Goal: Check status: Check status

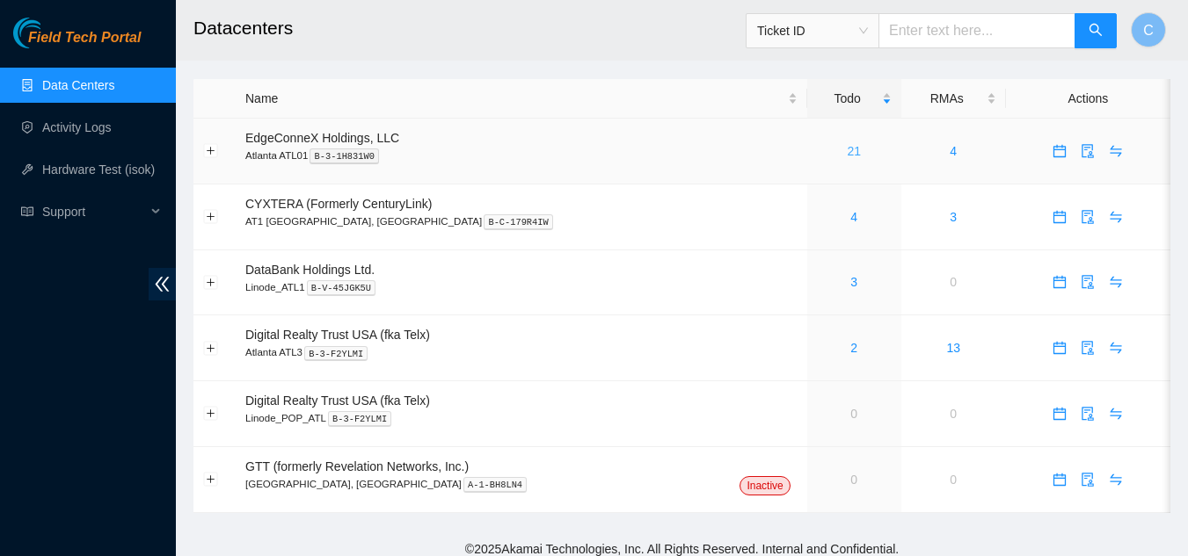
click at [847, 157] on link "21" at bounding box center [854, 151] width 14 height 14
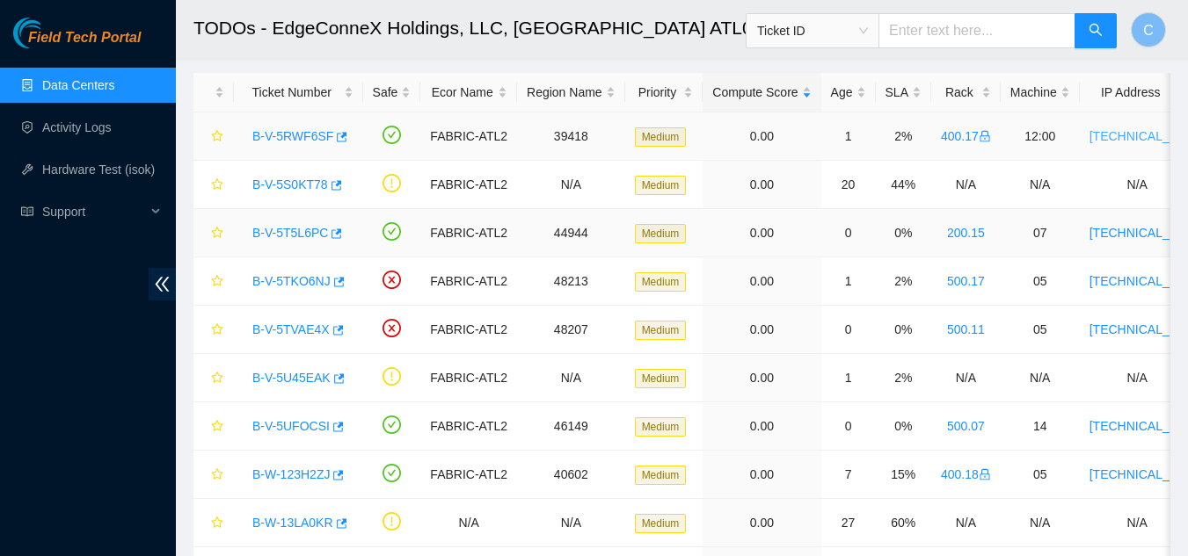
scroll to position [12, 0]
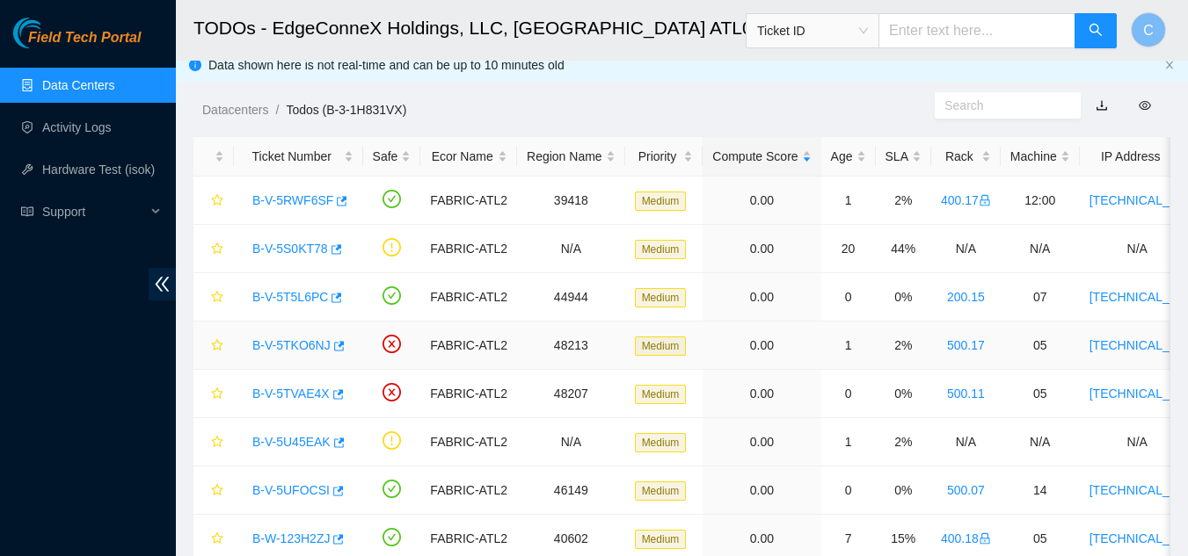
click at [282, 340] on link "B-V-5TKO6NJ" at bounding box center [291, 345] width 78 height 14
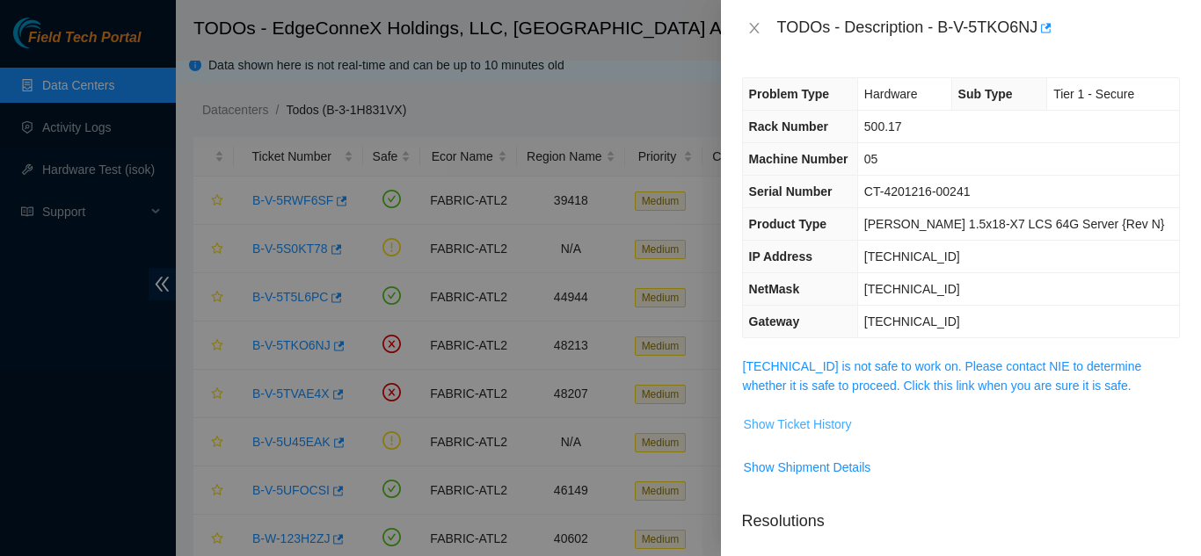
click at [799, 422] on span "Show Ticket History" at bounding box center [798, 424] width 108 height 19
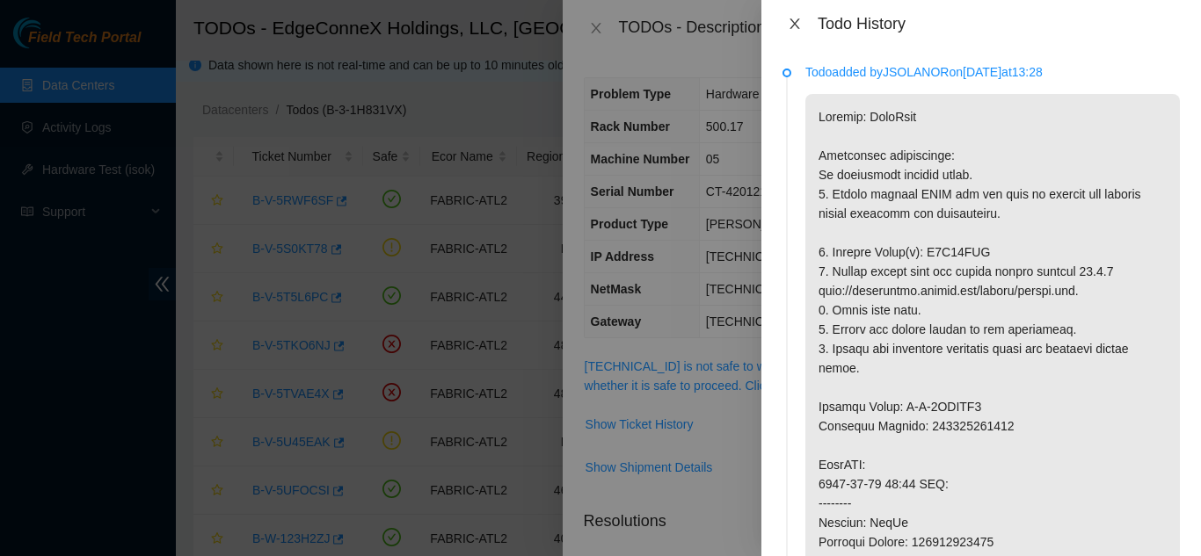
click at [796, 18] on icon "close" at bounding box center [795, 24] width 14 height 14
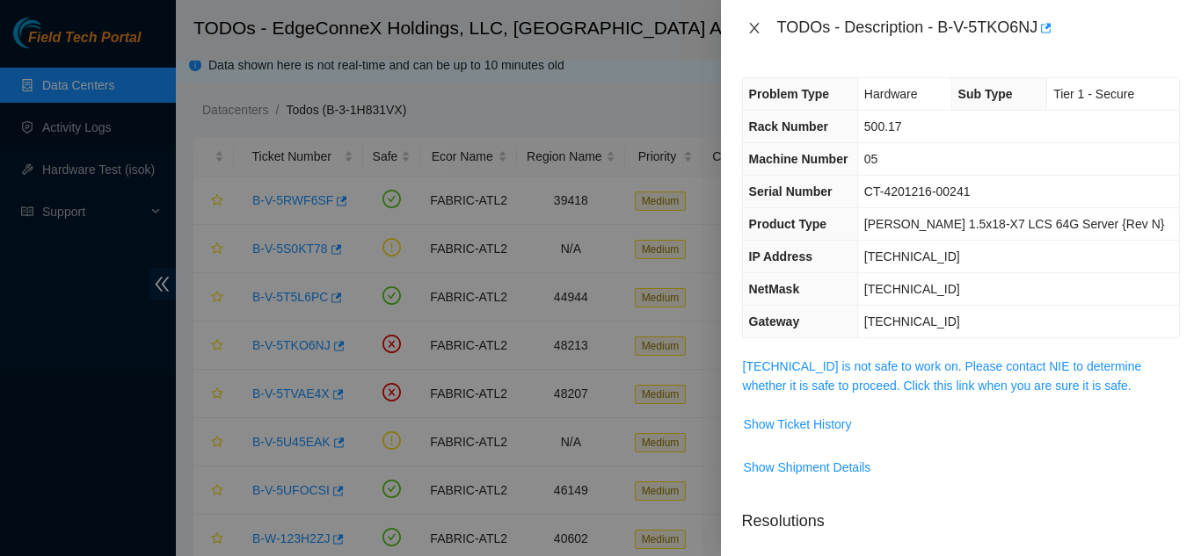
click at [749, 29] on icon "close" at bounding box center [754, 28] width 14 height 14
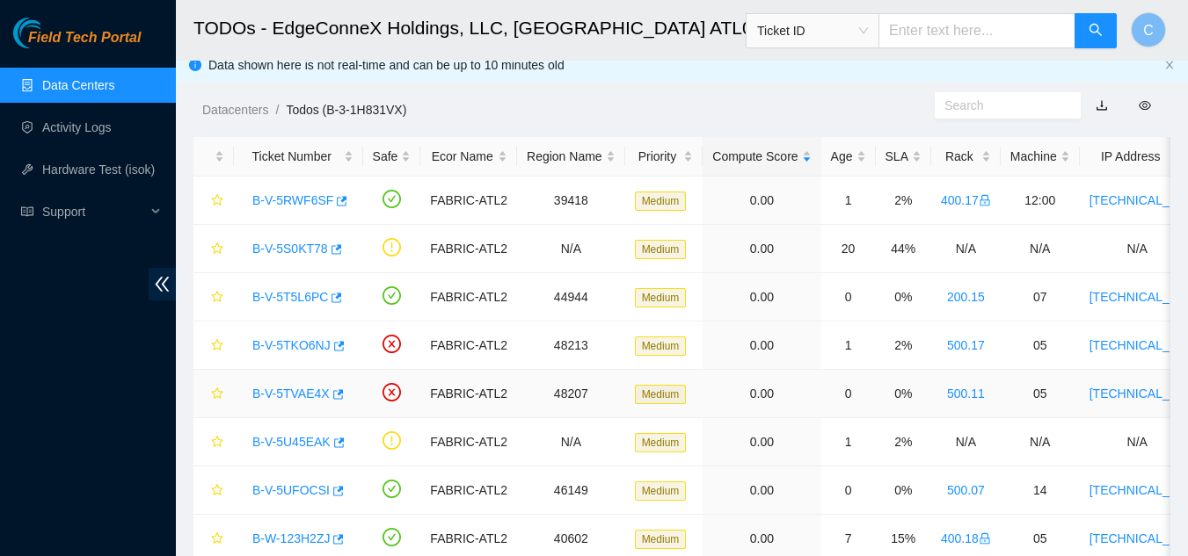
click at [267, 391] on link "B-V-5TVAE4X" at bounding box center [290, 394] width 77 height 14
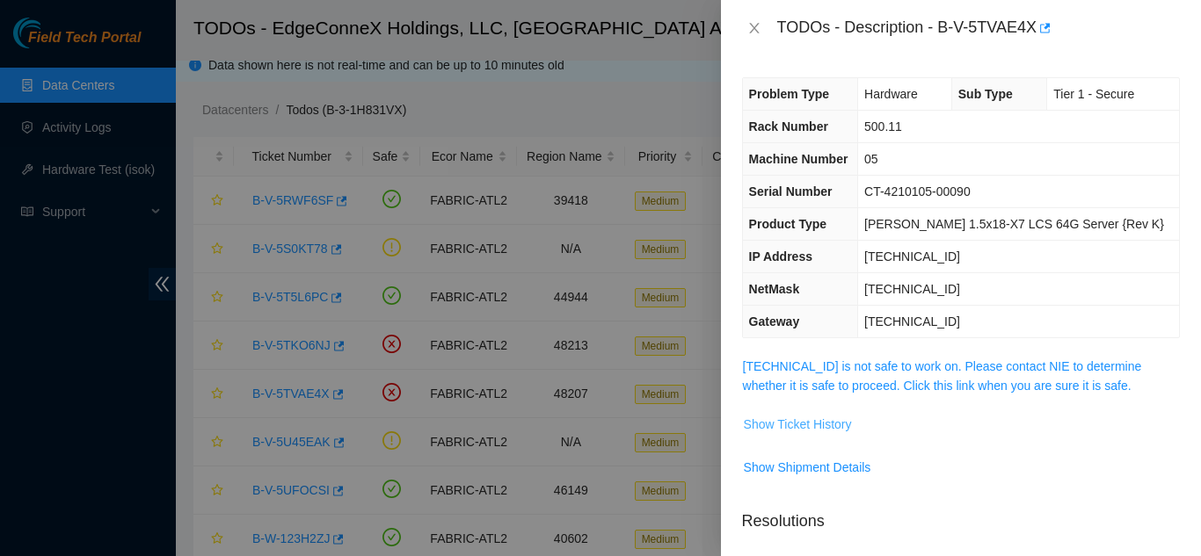
click at [789, 424] on span "Show Ticket History" at bounding box center [798, 424] width 108 height 19
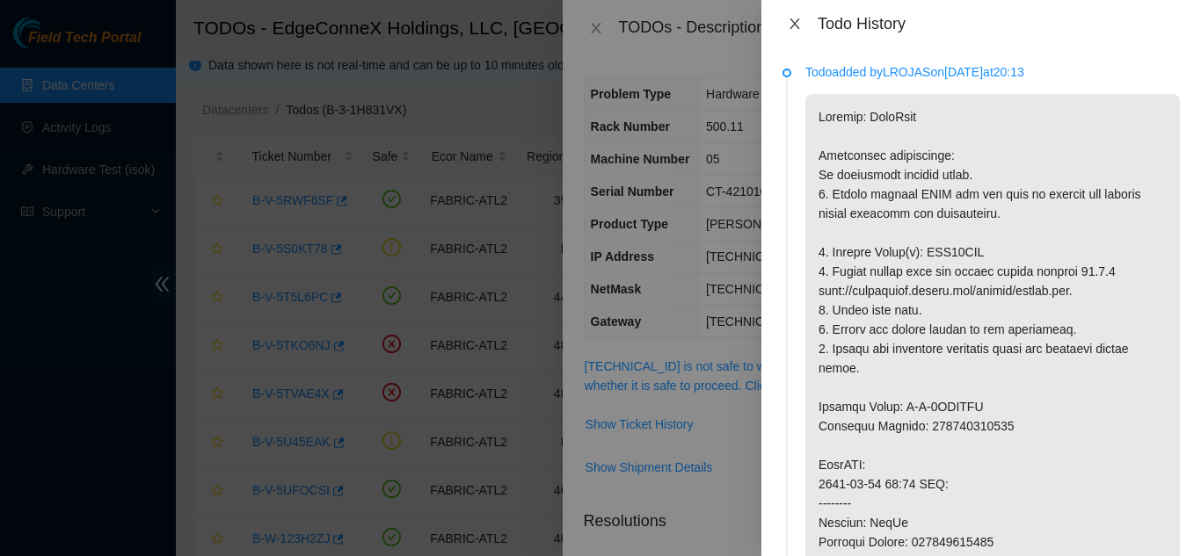
click at [790, 22] on icon "close" at bounding box center [795, 24] width 14 height 14
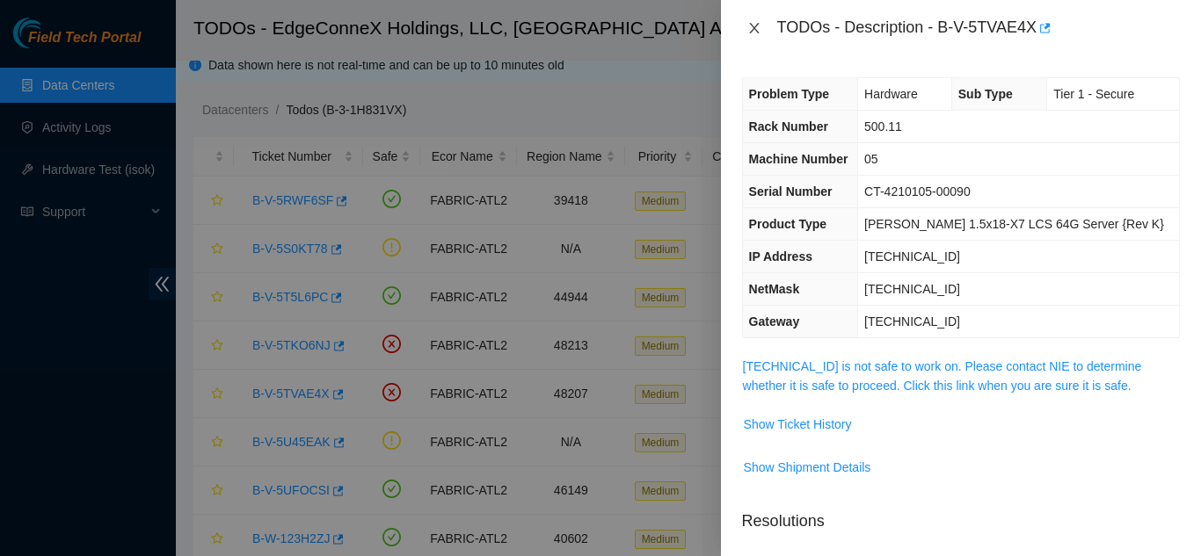
click at [758, 26] on icon "close" at bounding box center [754, 28] width 14 height 14
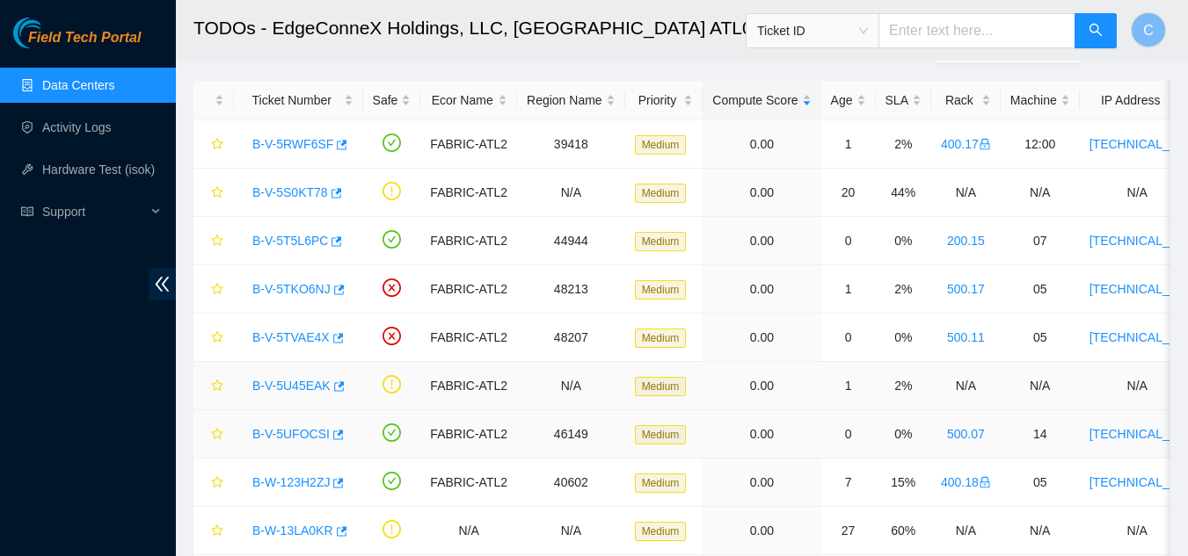
scroll to position [100, 0]
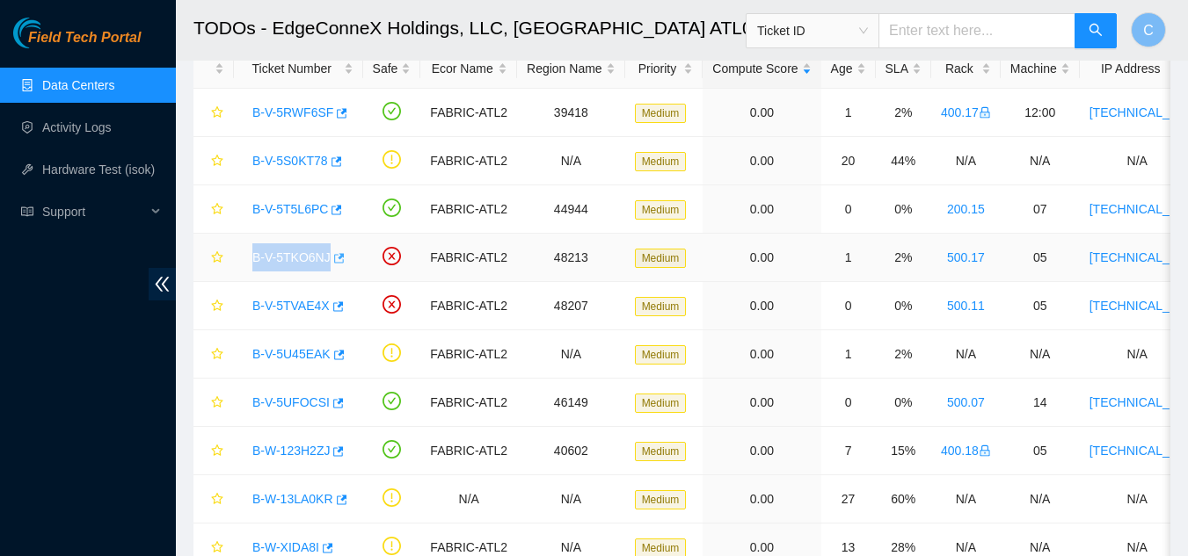
drag, startPoint x: 249, startPoint y: 256, endPoint x: 325, endPoint y: 256, distance: 76.5
click at [325, 256] on div "B-V-5TKO6NJ" at bounding box center [299, 258] width 110 height 28
copy link "B-V-5TKO6NJ"
click at [71, 340] on div "Field Tech Portal Data Centers Activity Logs Hardware Test (isok) Support" at bounding box center [88, 287] width 176 height 539
drag, startPoint x: 283, startPoint y: 308, endPoint x: 324, endPoint y: 306, distance: 40.5
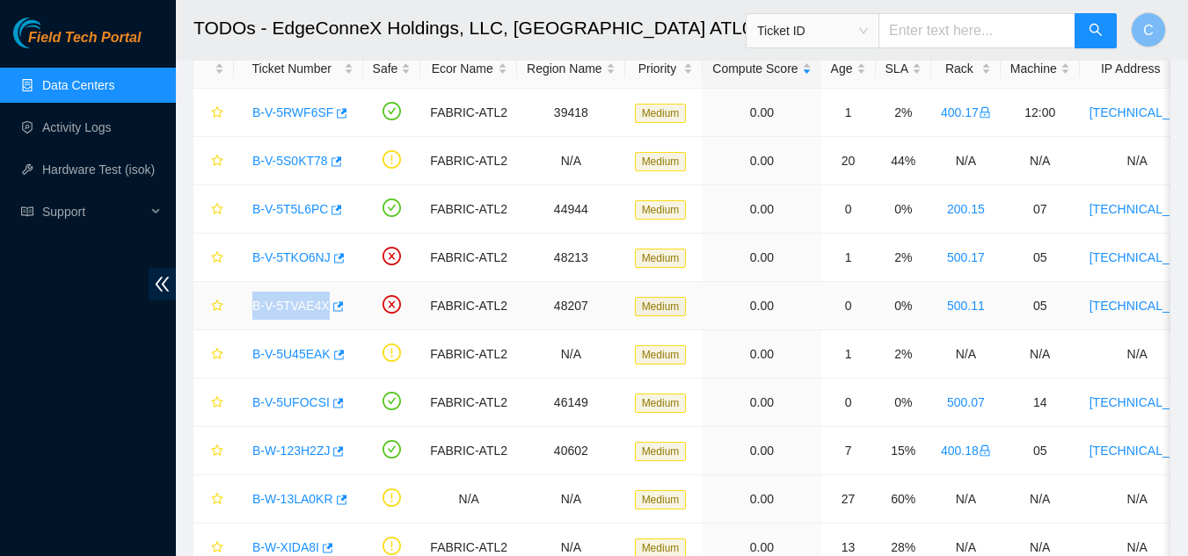
click at [324, 306] on td "B-V-5TVAE4X" at bounding box center [298, 306] width 129 height 48
copy link "B-V-5TVAE4X"
click at [193, 377] on td at bounding box center [213, 355] width 40 height 48
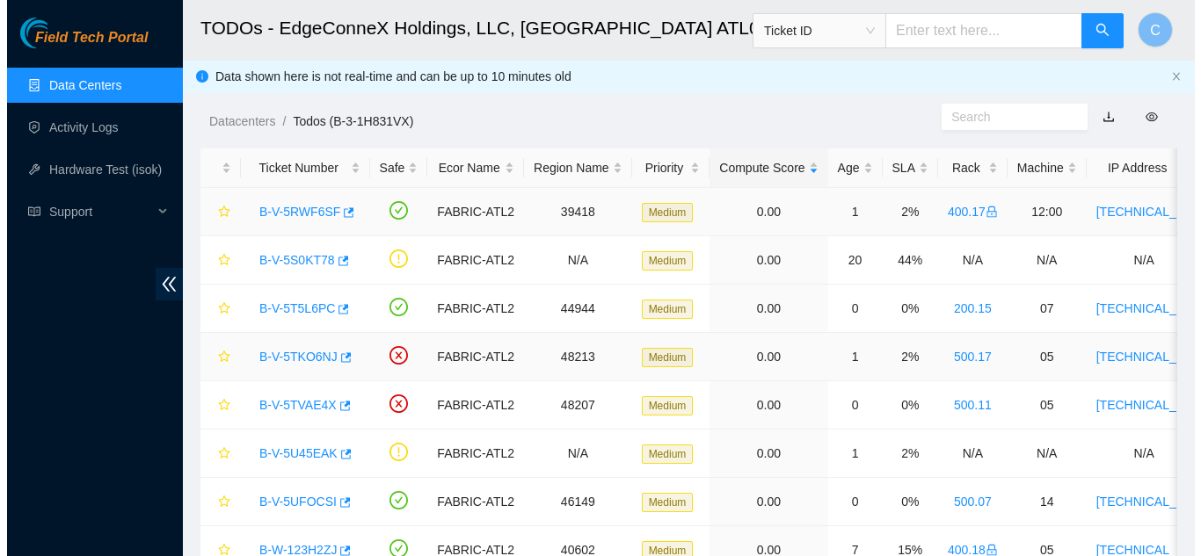
scroll to position [0, 0]
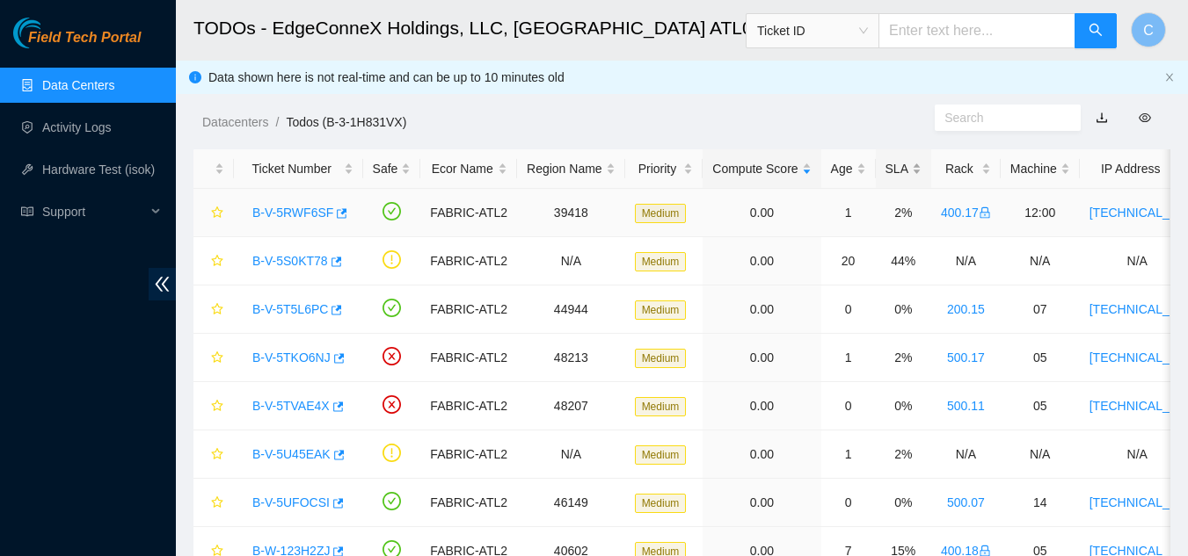
click at [889, 178] on div "SLA" at bounding box center [903, 168] width 36 height 19
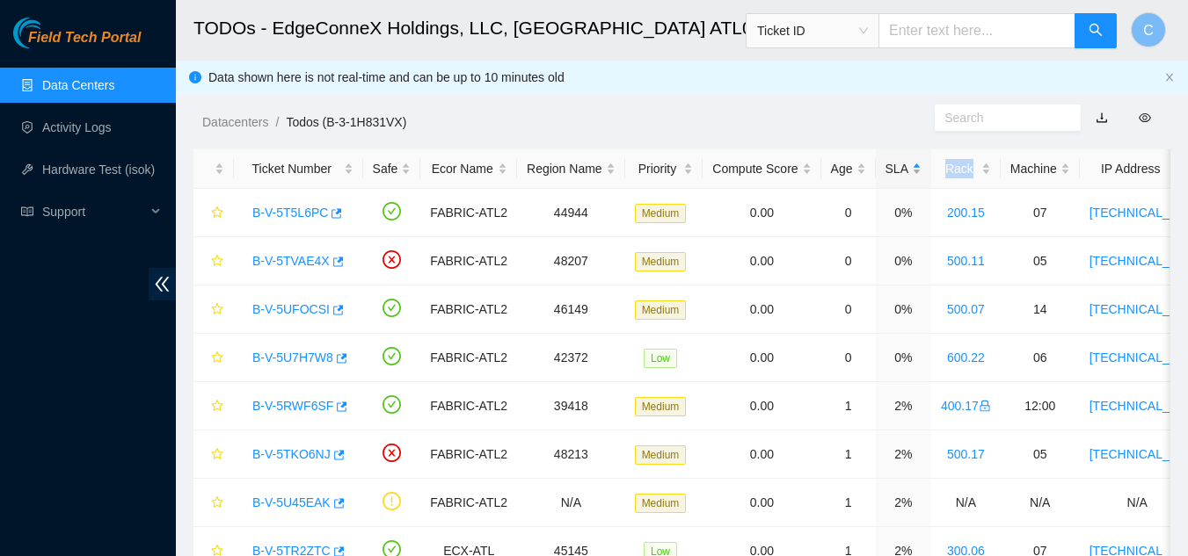
click at [889, 178] on div "SLA" at bounding box center [903, 168] width 36 height 19
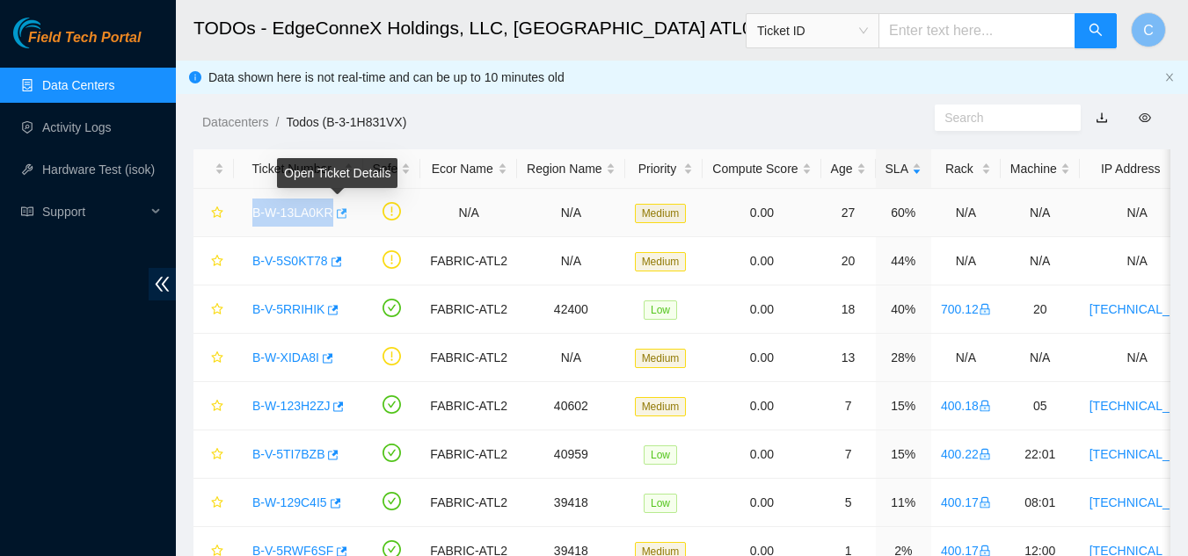
drag, startPoint x: 303, startPoint y: 214, endPoint x: 334, endPoint y: 214, distance: 30.8
click at [334, 214] on td "B-W-13LA0KR" at bounding box center [298, 213] width 129 height 48
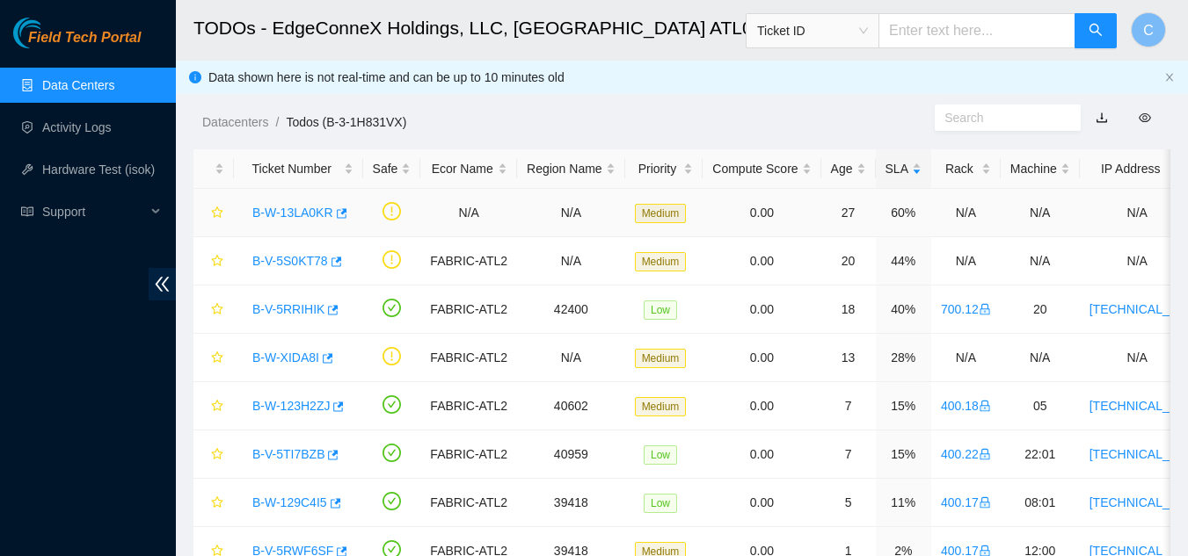
click at [212, 230] on td at bounding box center [213, 213] width 40 height 48
click at [271, 216] on link "B-W-13LA0KR" at bounding box center [292, 213] width 81 height 14
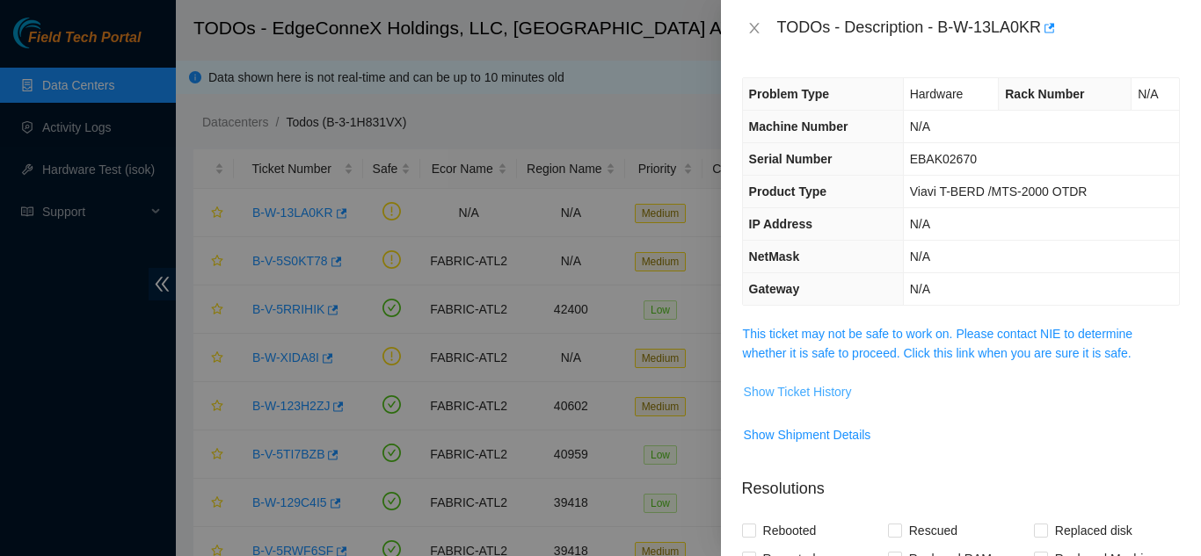
click at [791, 388] on span "Show Ticket History" at bounding box center [798, 391] width 108 height 19
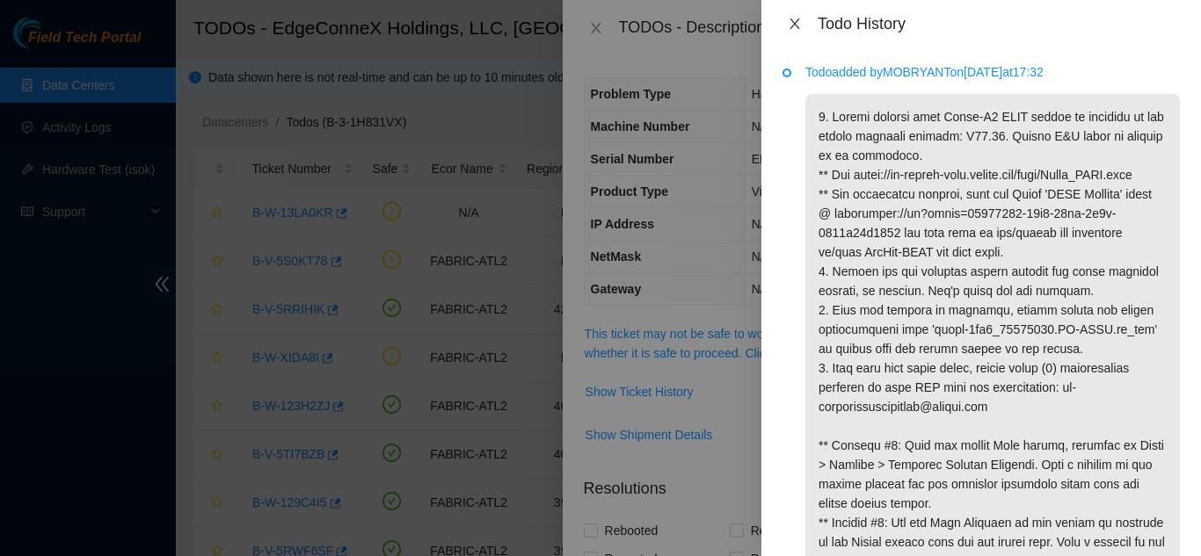
click at [792, 27] on icon "close" at bounding box center [794, 23] width 10 height 11
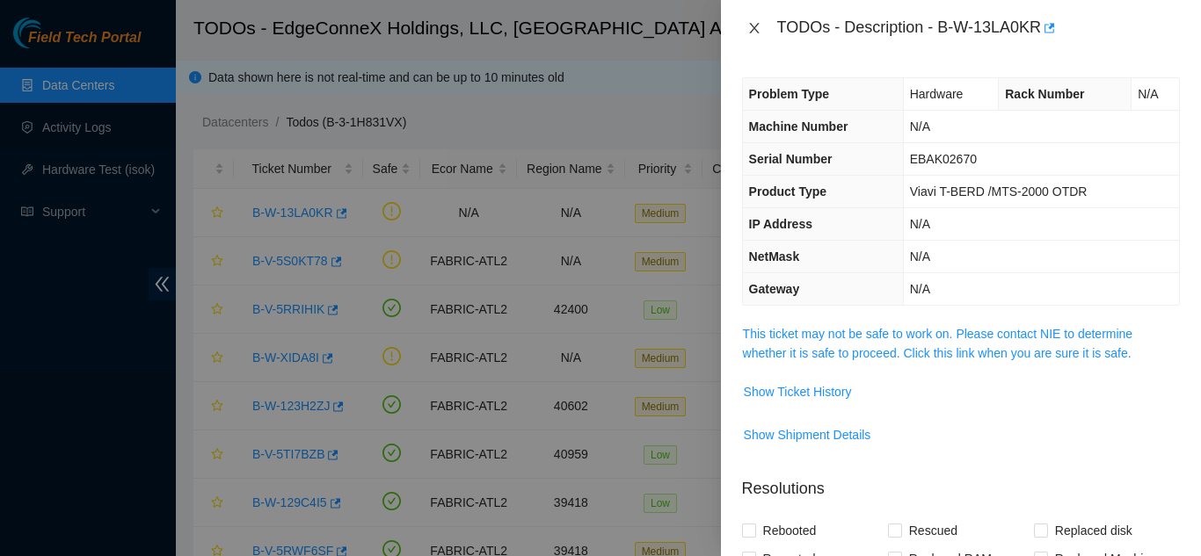
click at [754, 27] on icon "close" at bounding box center [754, 28] width 10 height 11
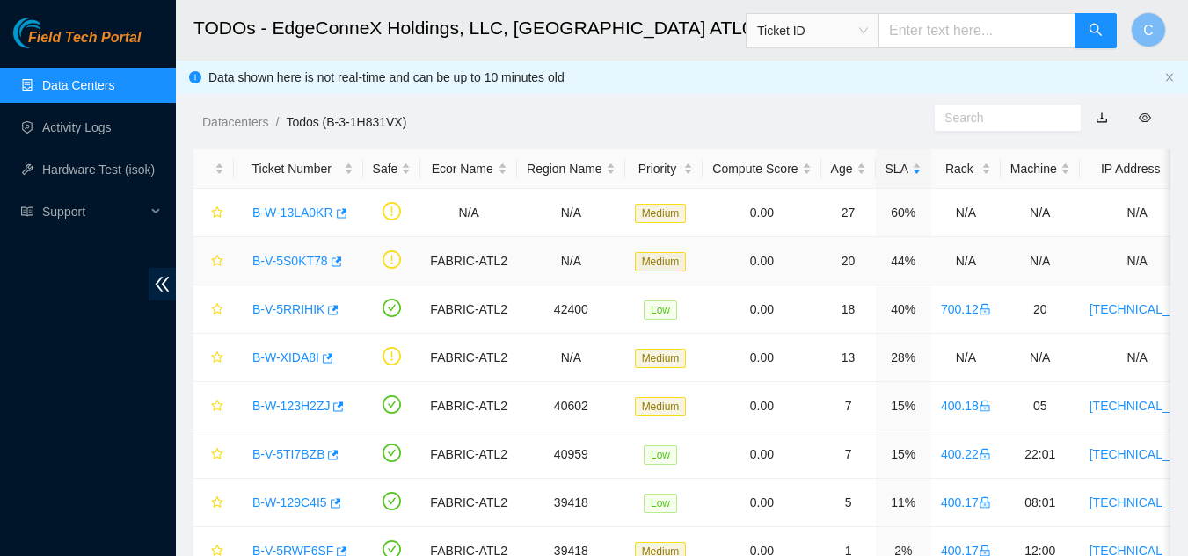
drag, startPoint x: 290, startPoint y: 263, endPoint x: 301, endPoint y: 261, distance: 10.7
click at [290, 263] on link "B-V-5S0KT78" at bounding box center [290, 261] width 76 height 14
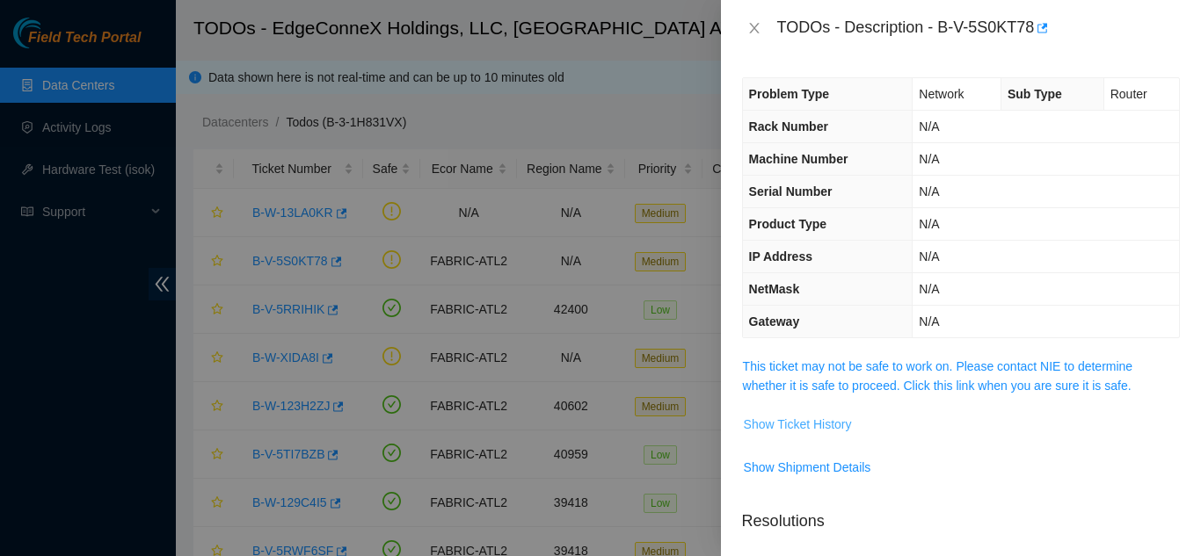
click at [811, 418] on span "Show Ticket History" at bounding box center [798, 424] width 108 height 19
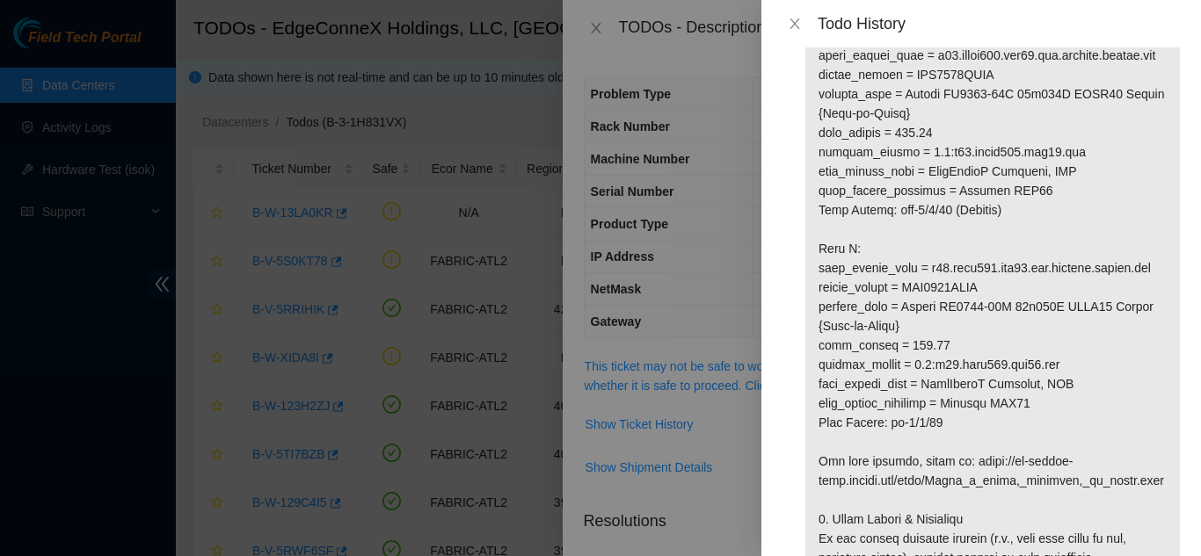
scroll to position [352, 0]
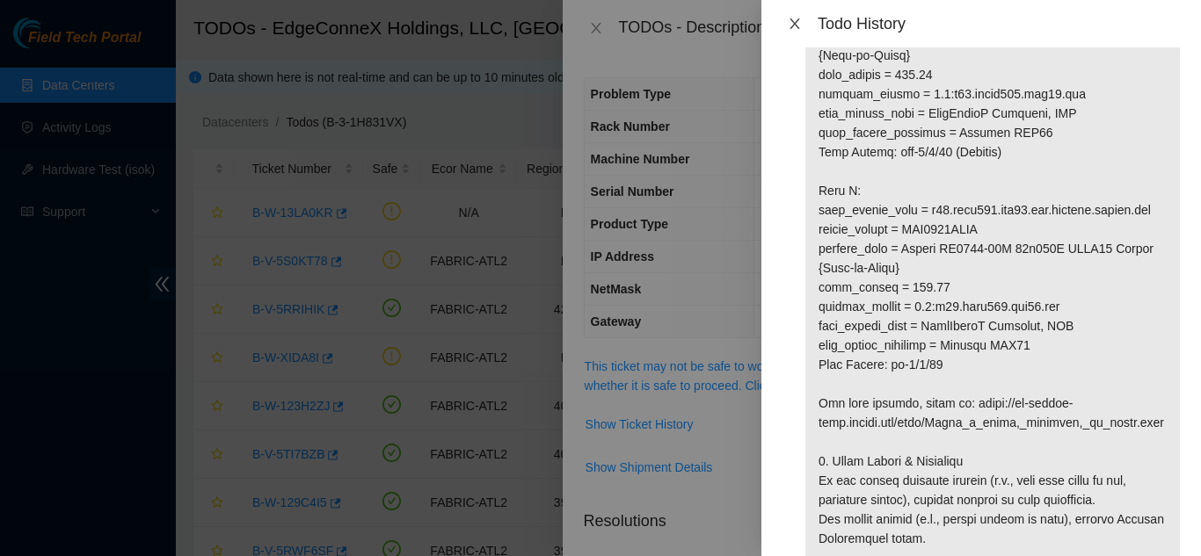
click at [794, 24] on icon "close" at bounding box center [795, 24] width 14 height 14
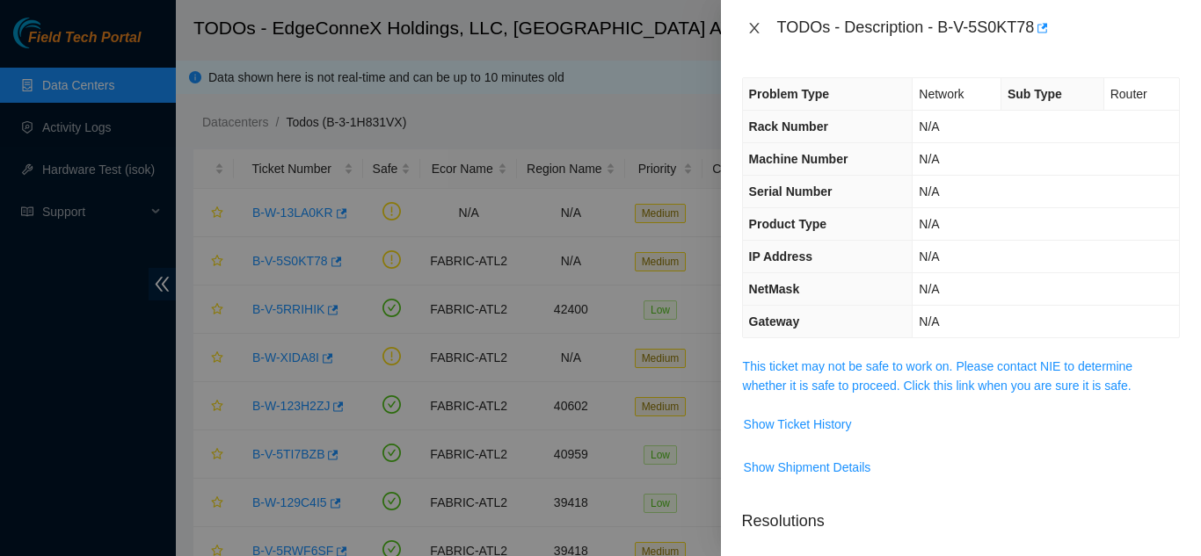
click at [756, 25] on icon "close" at bounding box center [754, 28] width 10 height 11
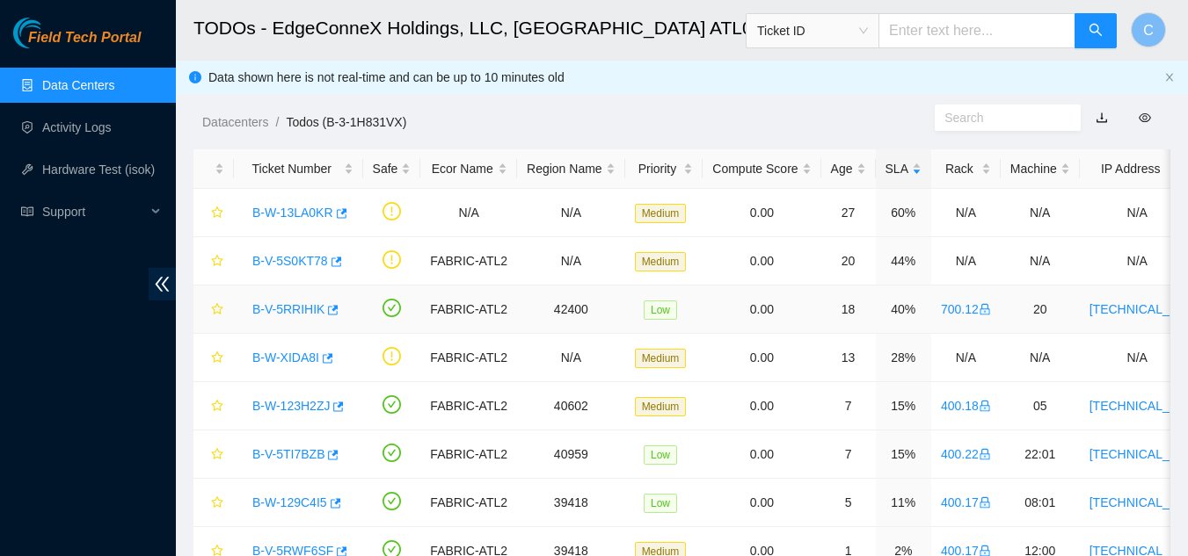
click at [281, 315] on link "B-V-5RRIHIK" at bounding box center [288, 309] width 72 height 14
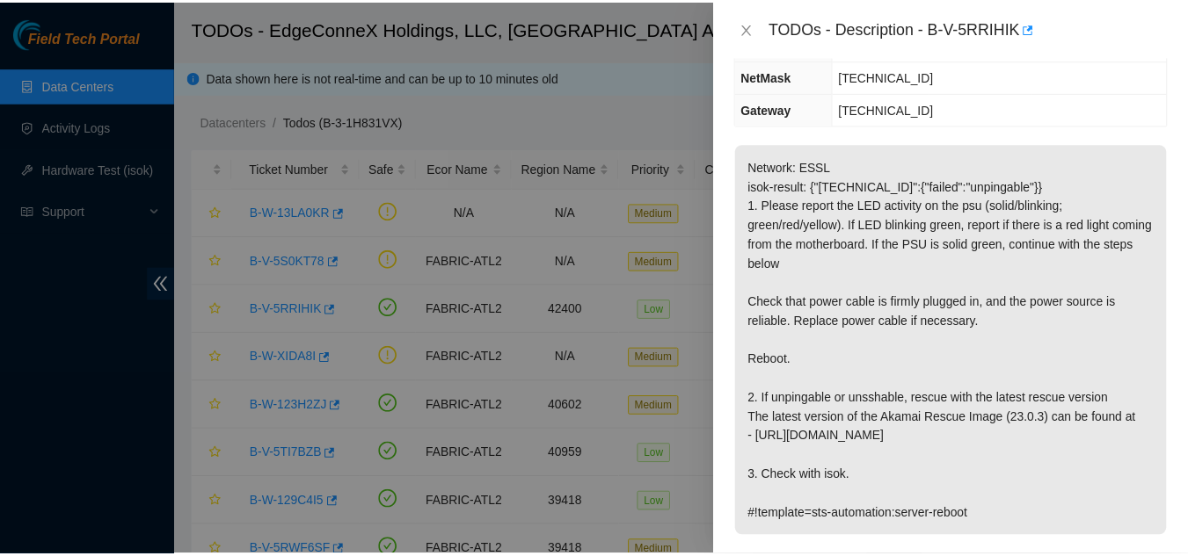
scroll to position [264, 0]
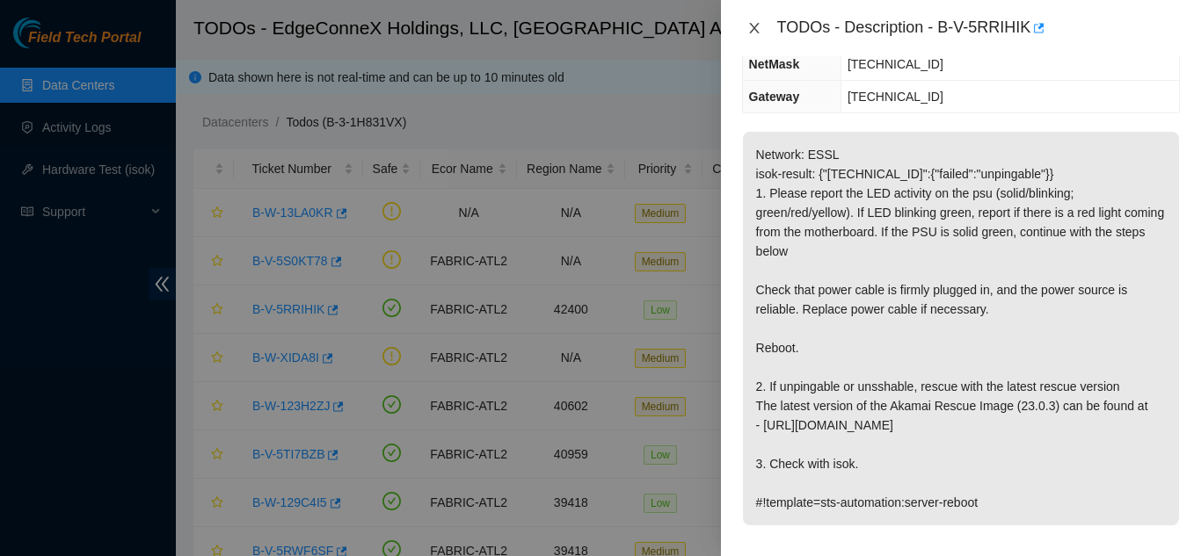
click at [747, 26] on icon "close" at bounding box center [754, 28] width 14 height 14
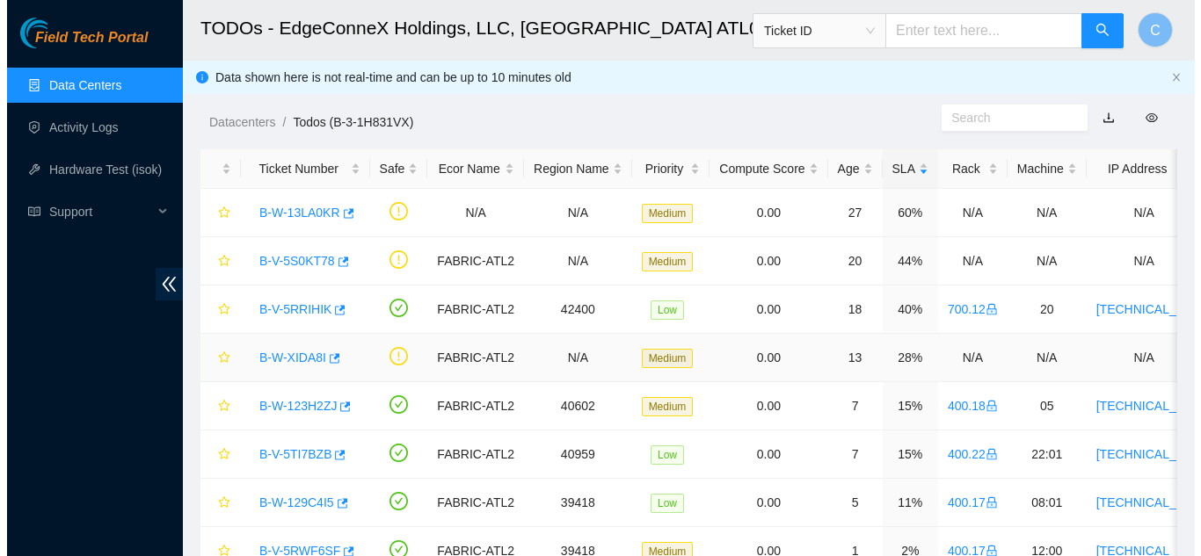
scroll to position [283, 0]
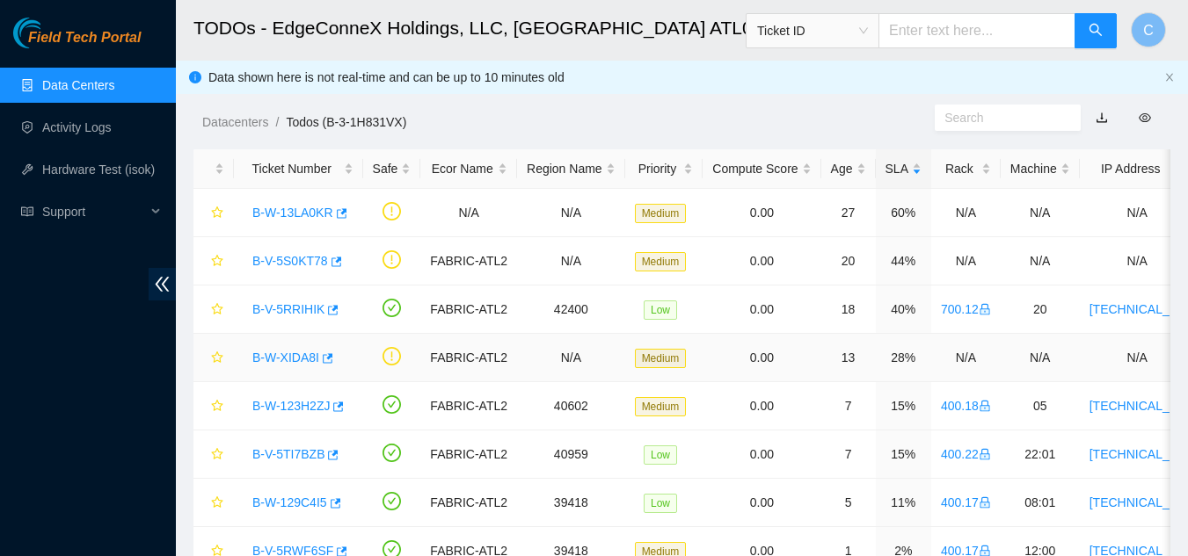
click at [290, 359] on link "B-W-XIDA8I" at bounding box center [285, 358] width 67 height 14
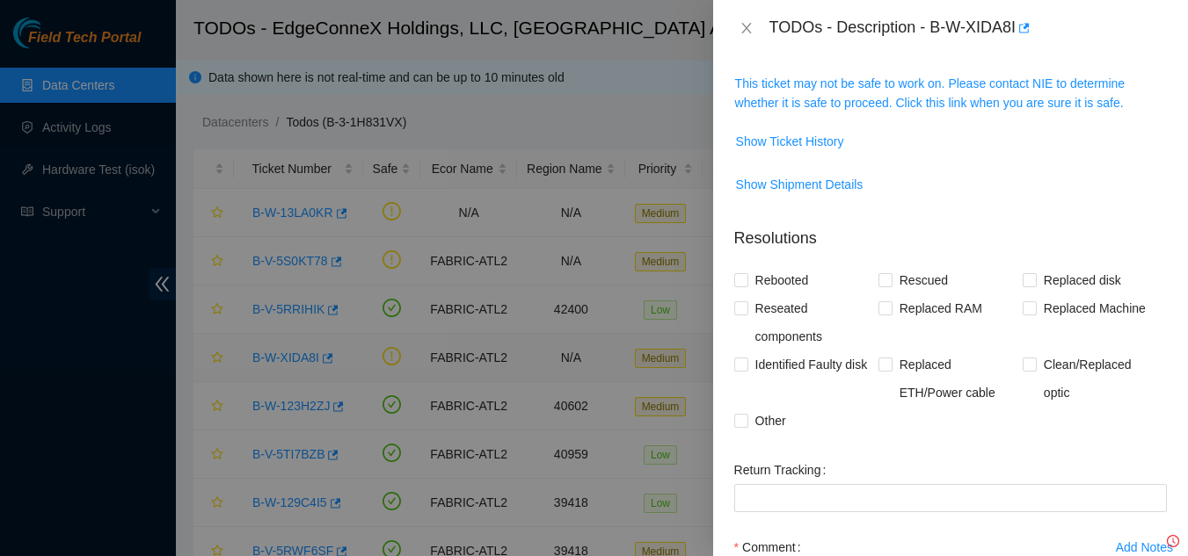
scroll to position [225, 0]
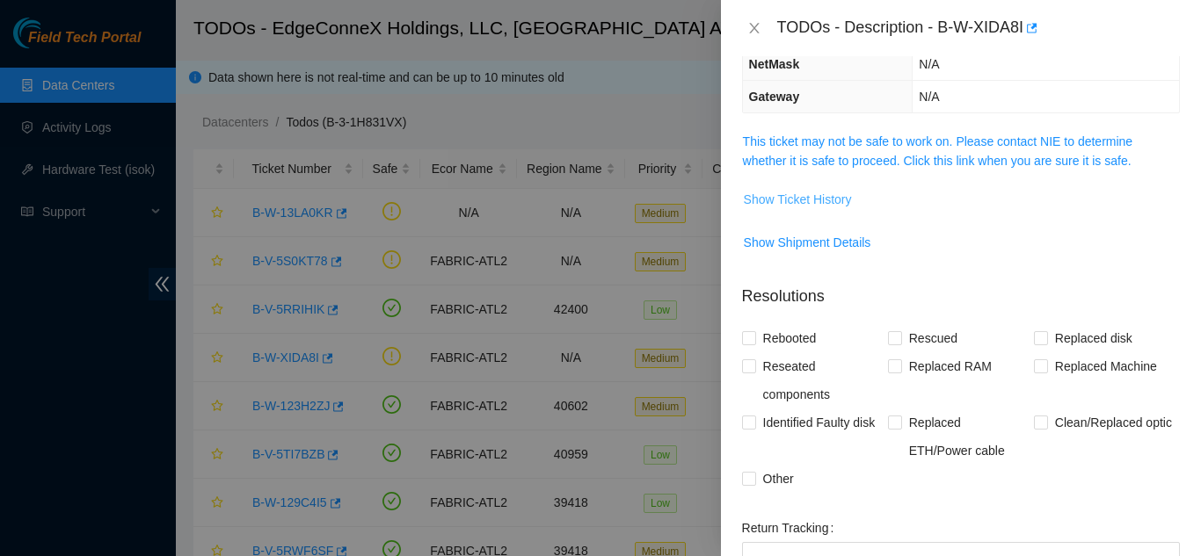
click at [835, 204] on span "Show Ticket History" at bounding box center [798, 199] width 108 height 19
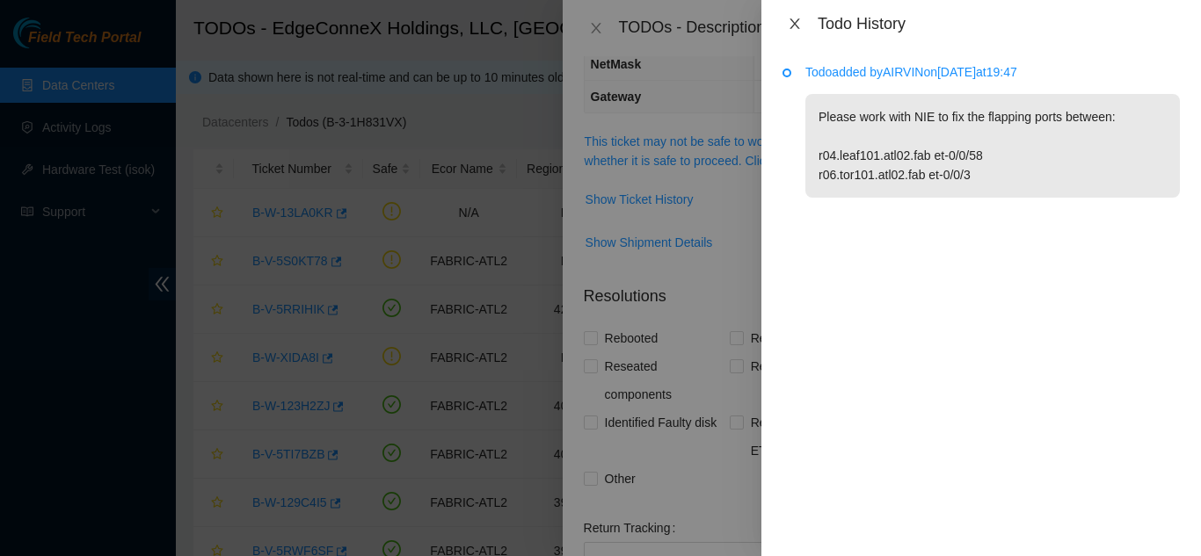
click at [795, 23] on icon "close" at bounding box center [794, 23] width 10 height 11
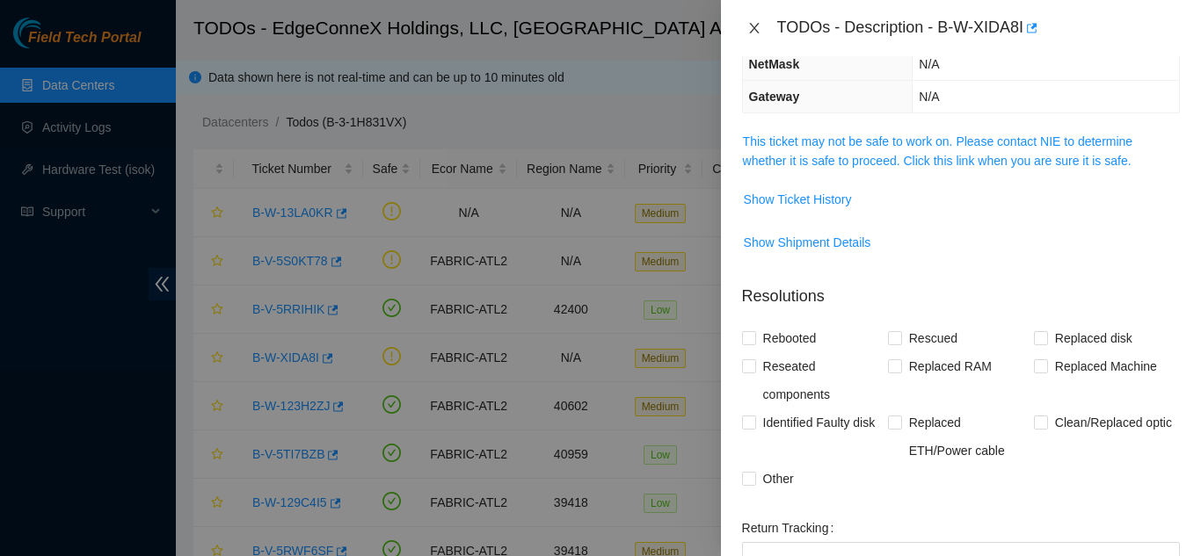
click at [756, 30] on icon "close" at bounding box center [754, 28] width 10 height 11
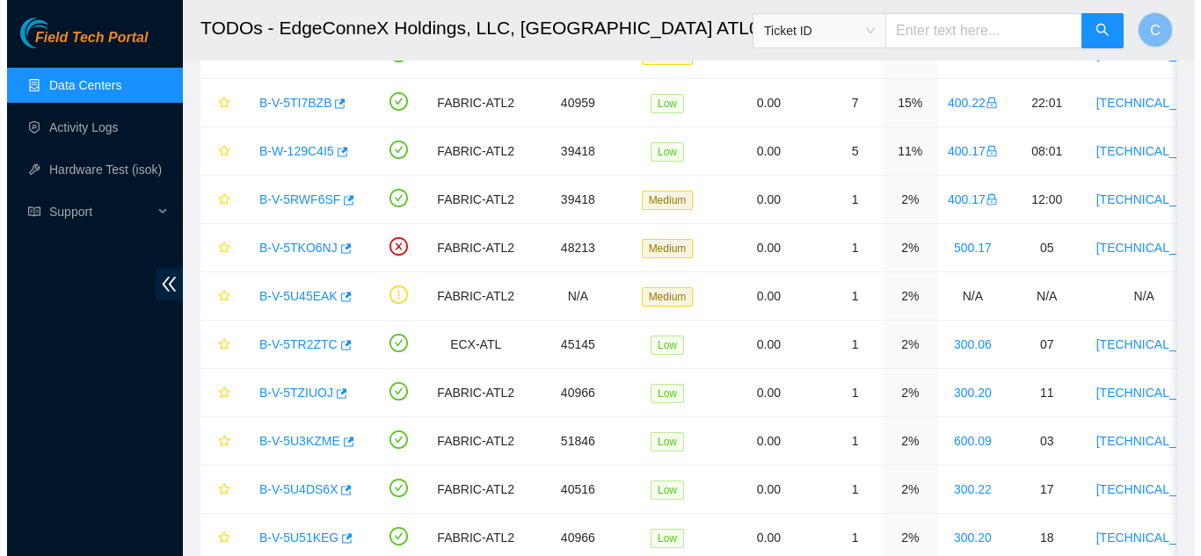
scroll to position [440, 0]
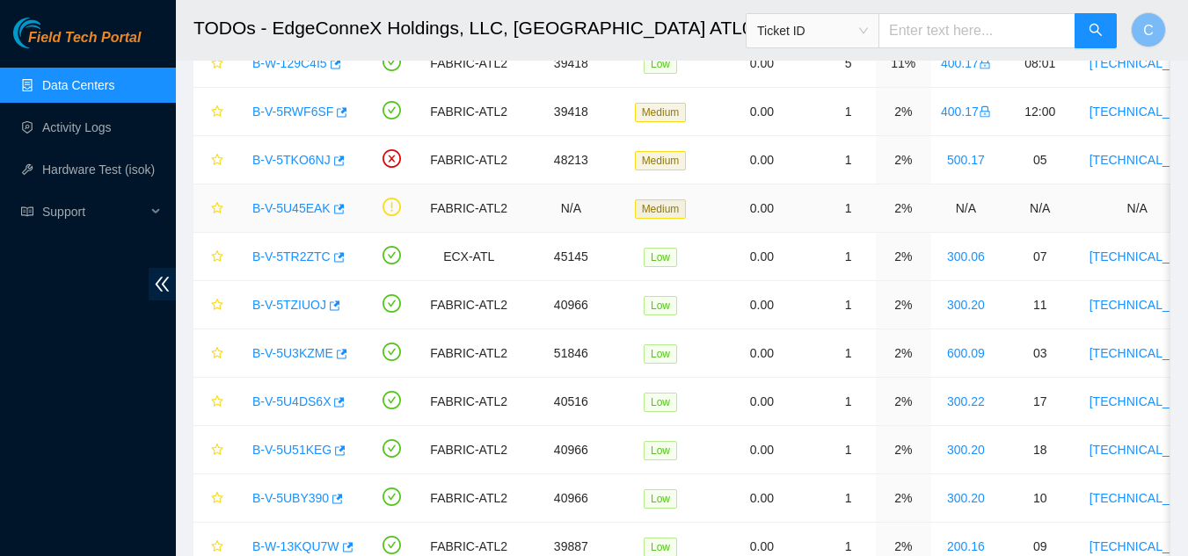
click at [284, 209] on link "B-V-5U45EAK" at bounding box center [291, 208] width 78 height 14
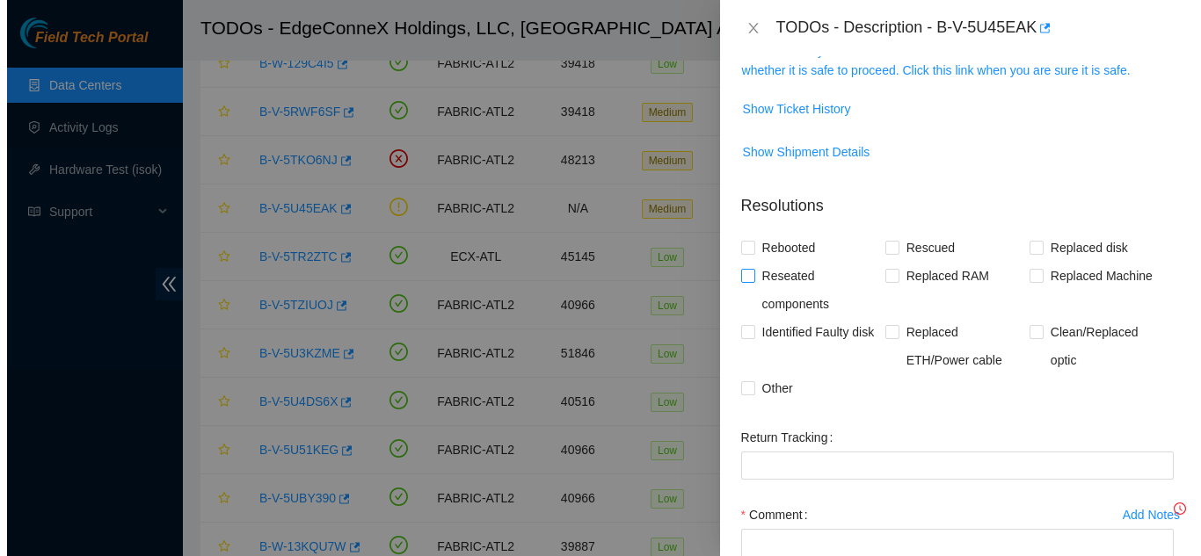
scroll to position [225, 0]
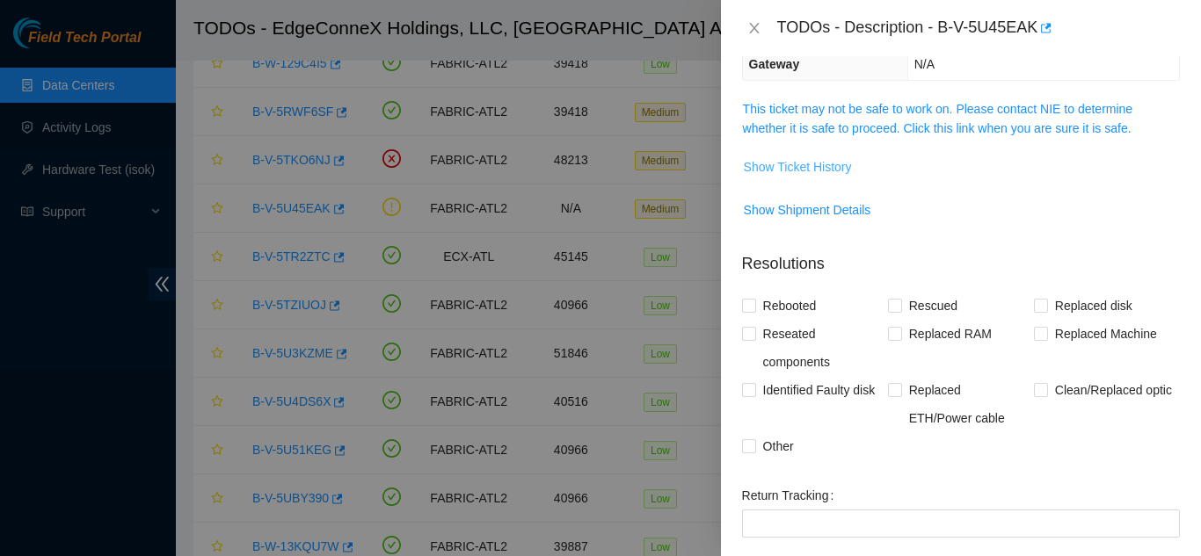
click at [795, 164] on span "Show Ticket History" at bounding box center [798, 166] width 108 height 19
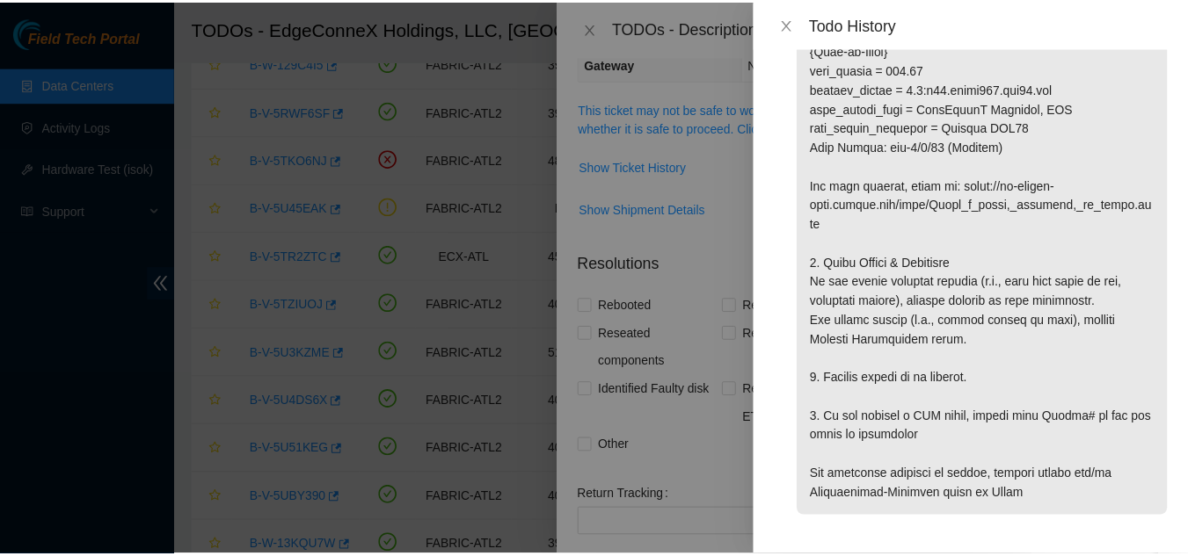
scroll to position [791, 0]
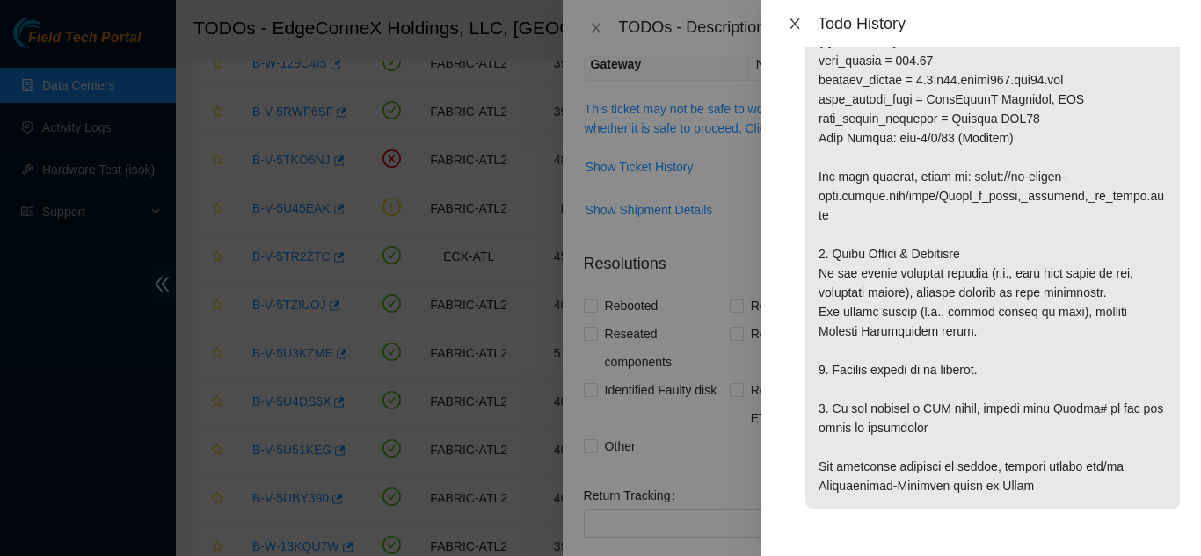
click at [793, 19] on icon "close" at bounding box center [795, 24] width 14 height 14
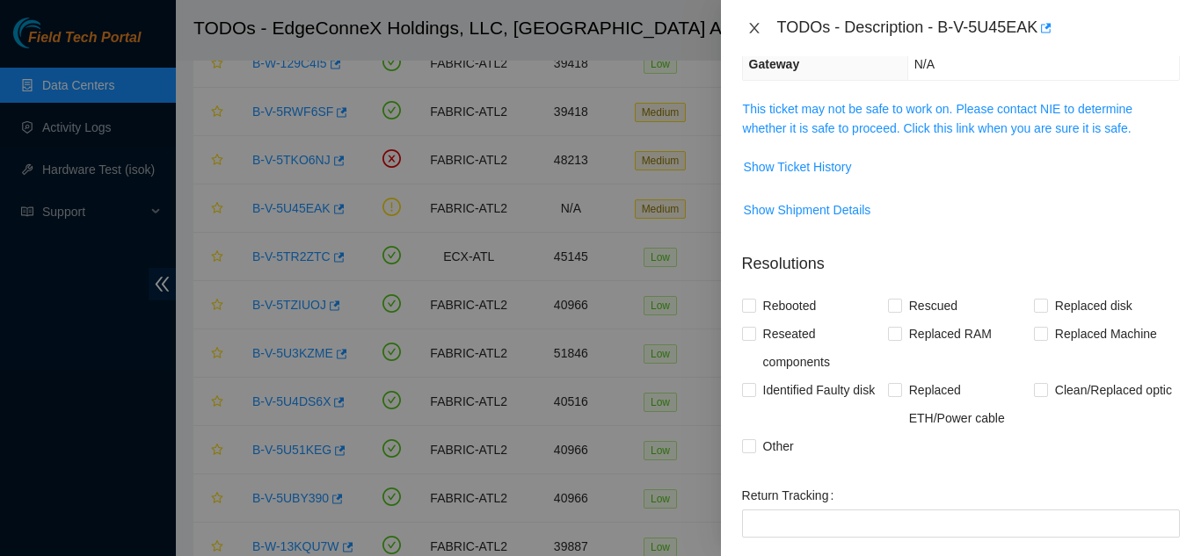
click at [754, 30] on icon "close" at bounding box center [754, 28] width 14 height 14
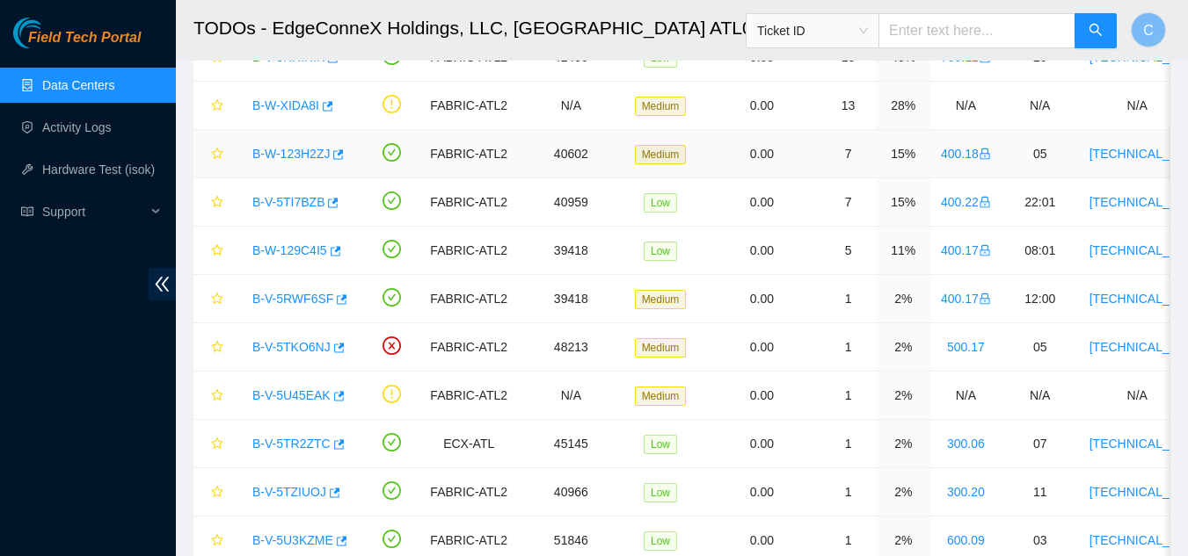
scroll to position [264, 0]
